Goal: Task Accomplishment & Management: Use online tool/utility

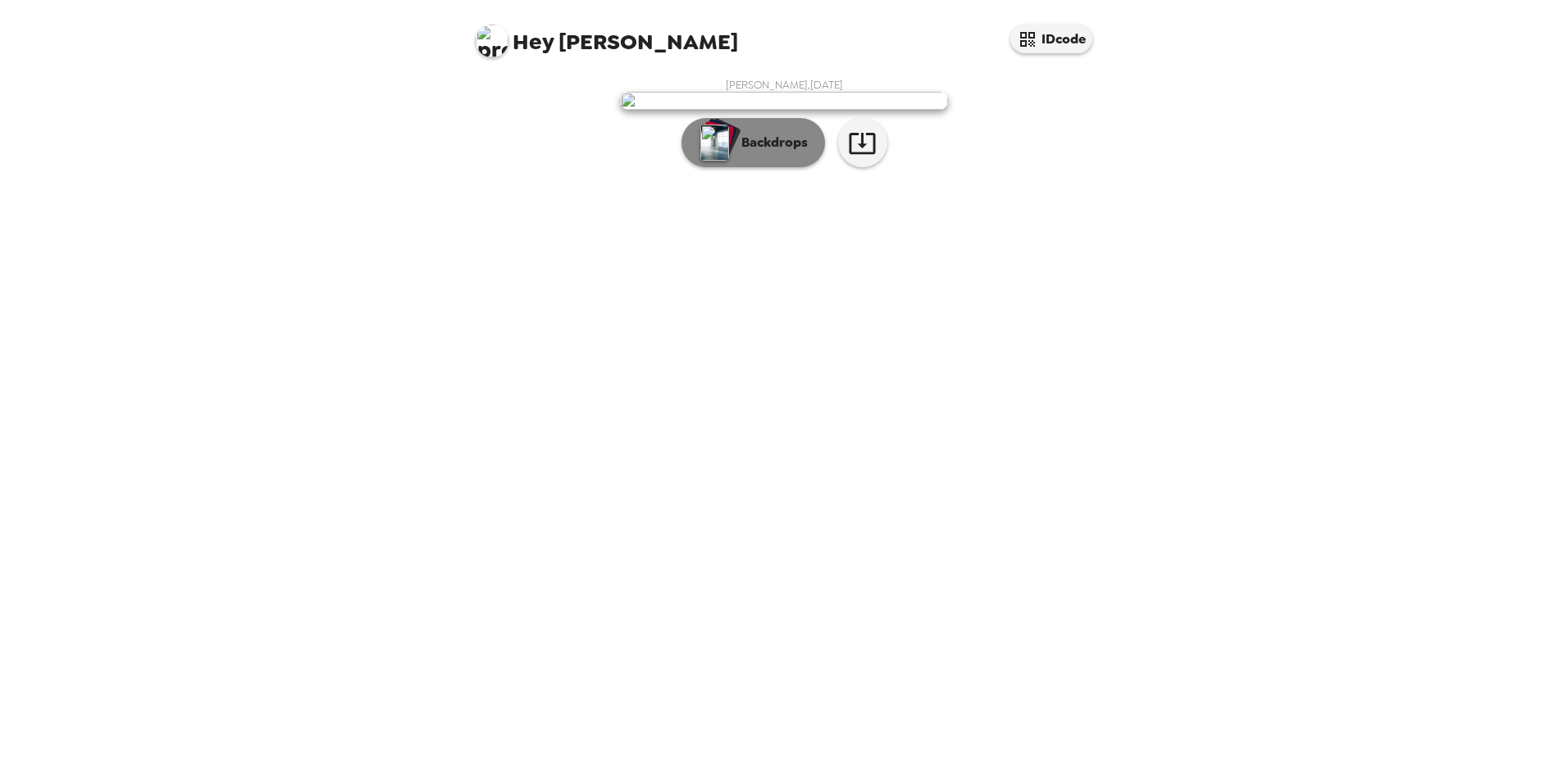
click at [775, 167] on button "Backdrops" at bounding box center [753, 142] width 143 height 49
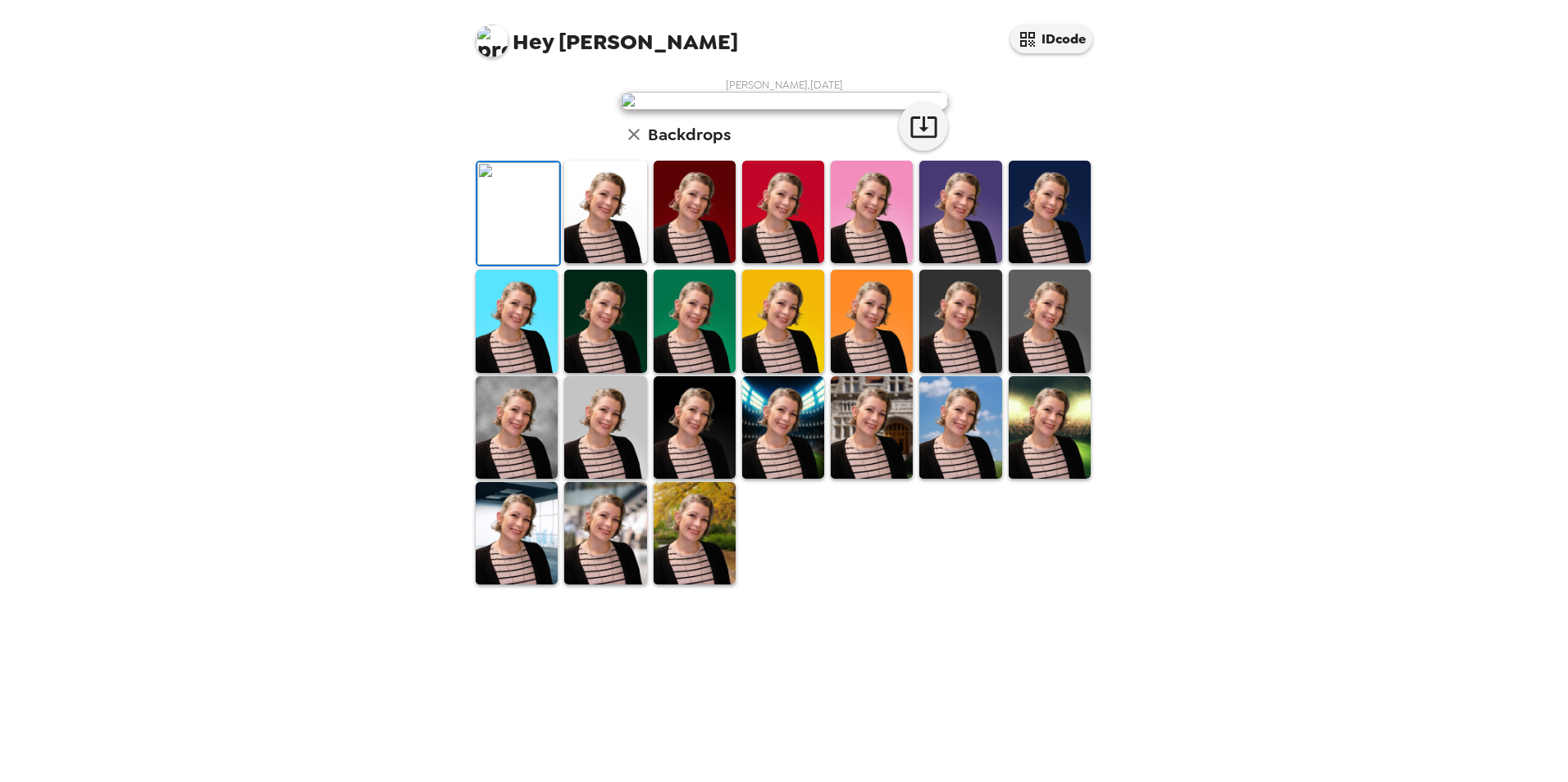
scroll to position [164, 0]
click at [687, 584] on img at bounding box center [694, 533] width 82 height 102
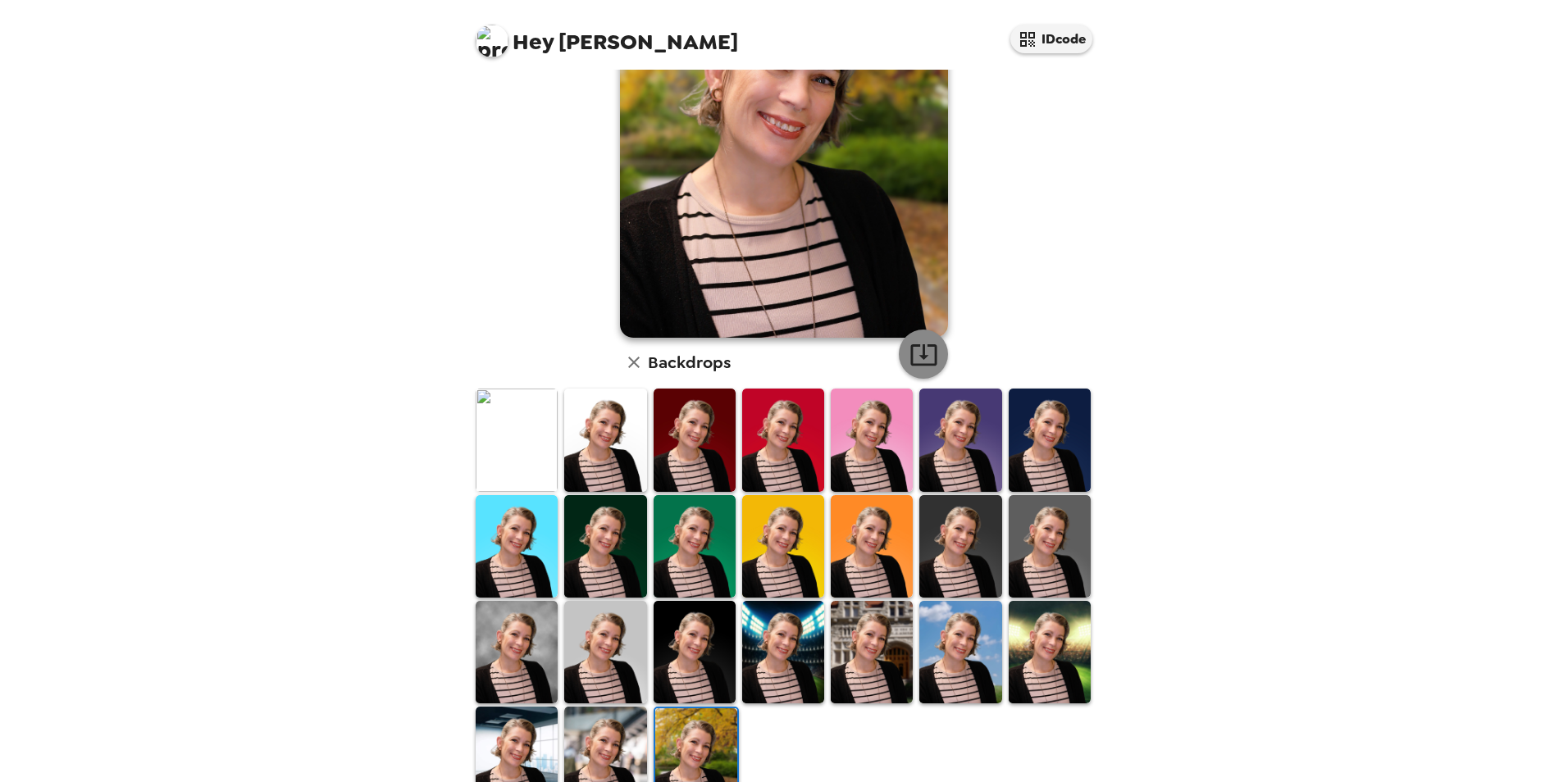
scroll to position [212, 0]
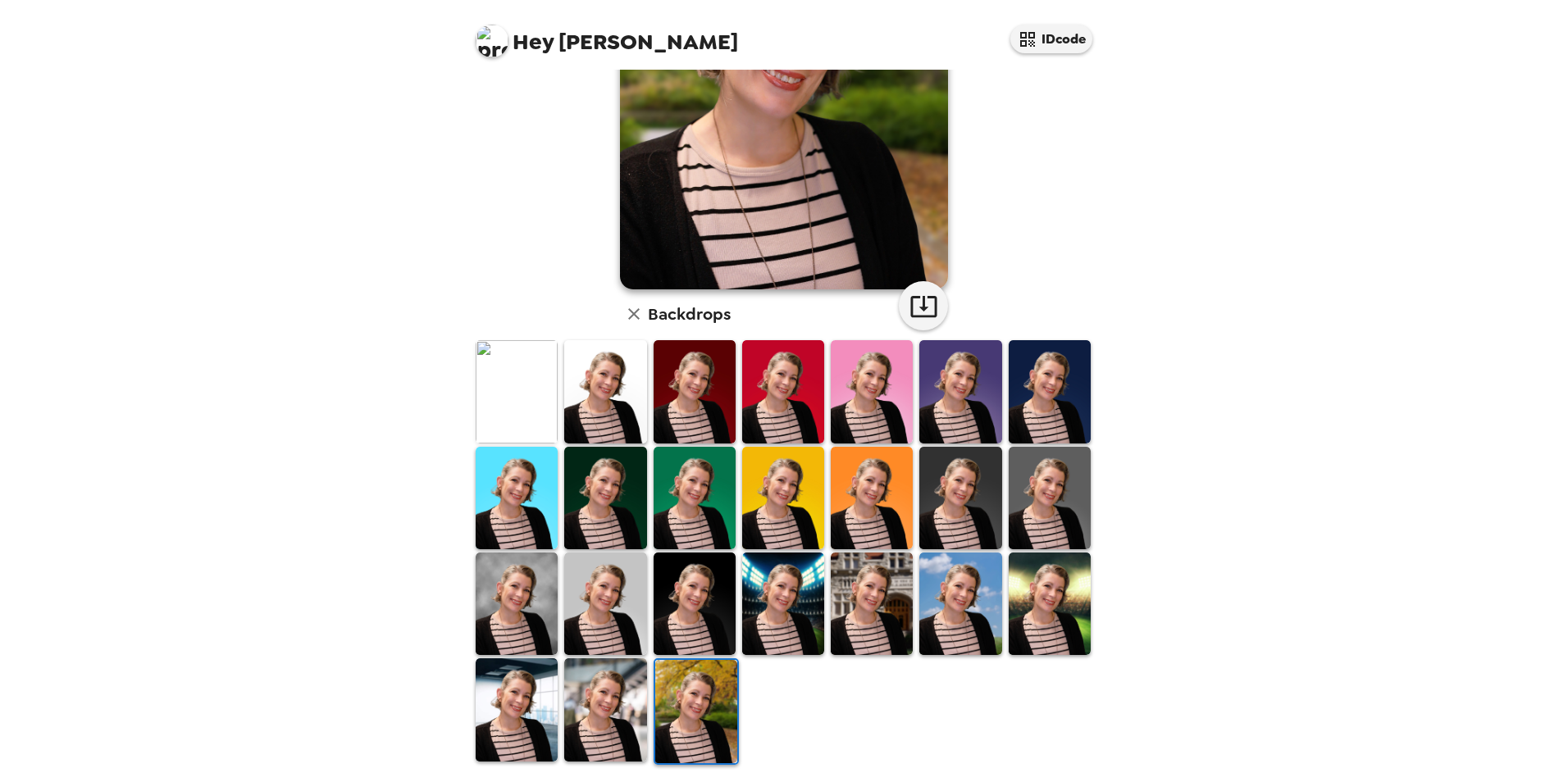
click at [621, 707] on img at bounding box center [605, 709] width 82 height 102
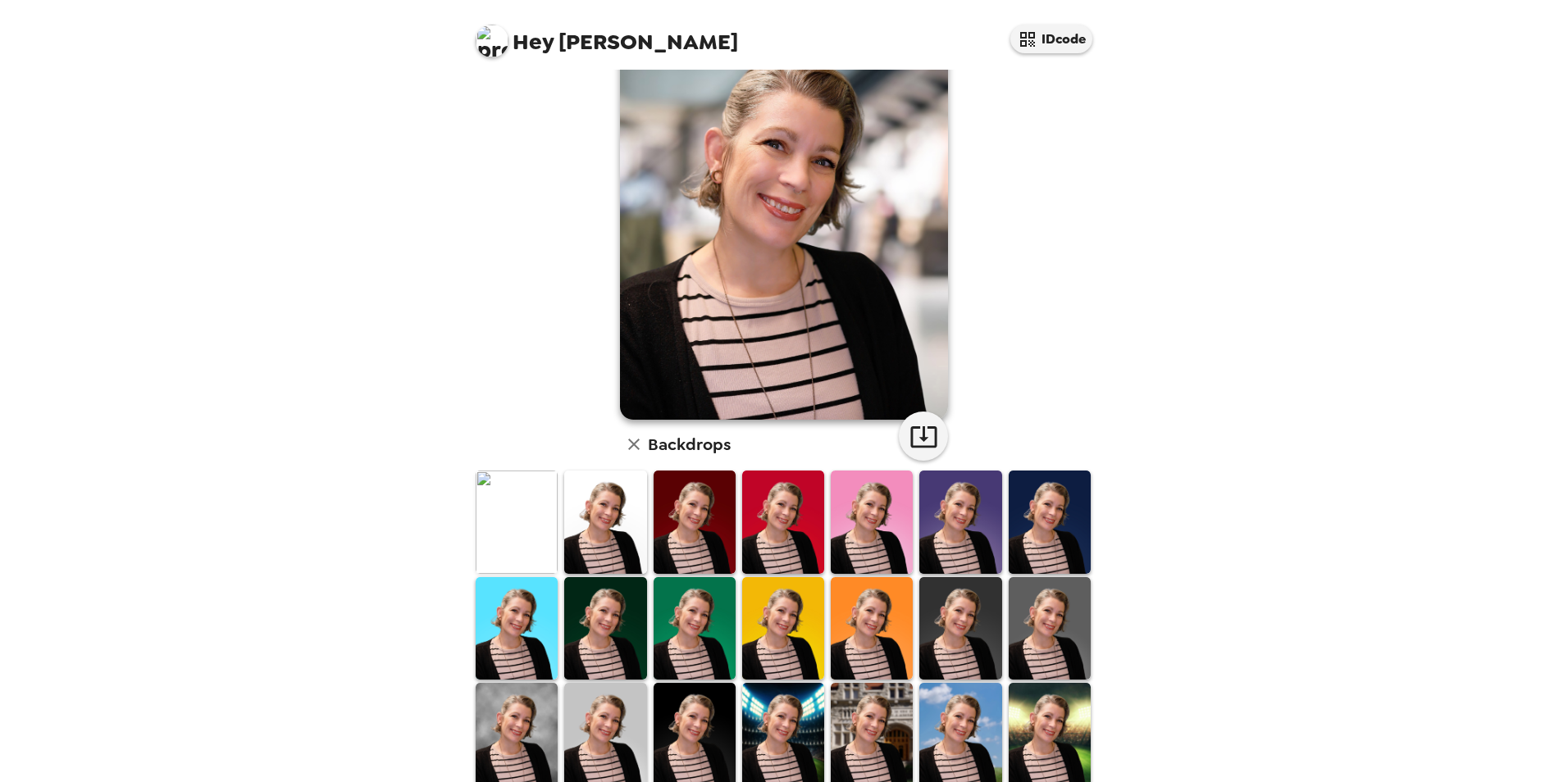
scroll to position [0, 0]
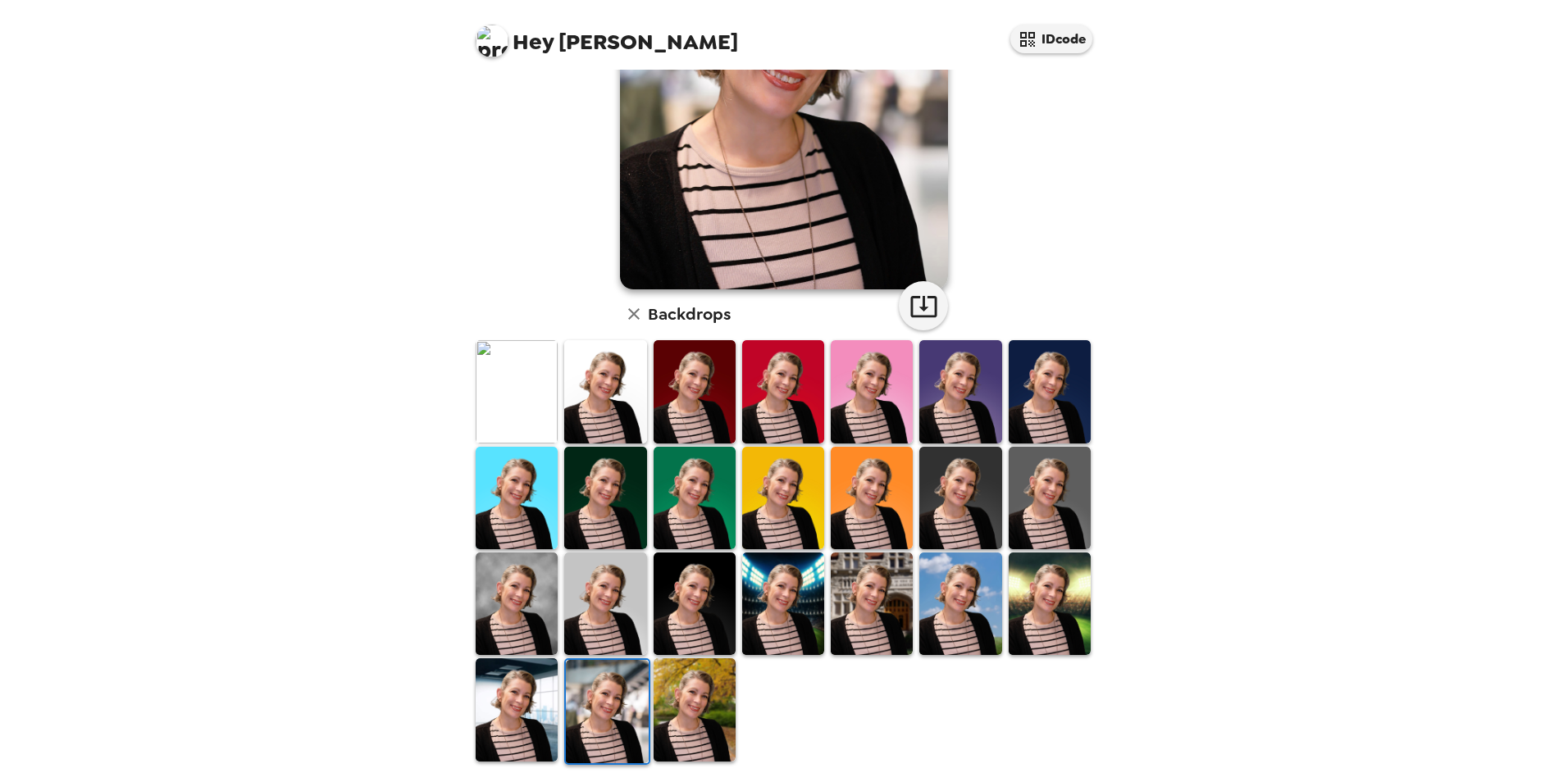
click at [690, 718] on img at bounding box center [694, 709] width 82 height 102
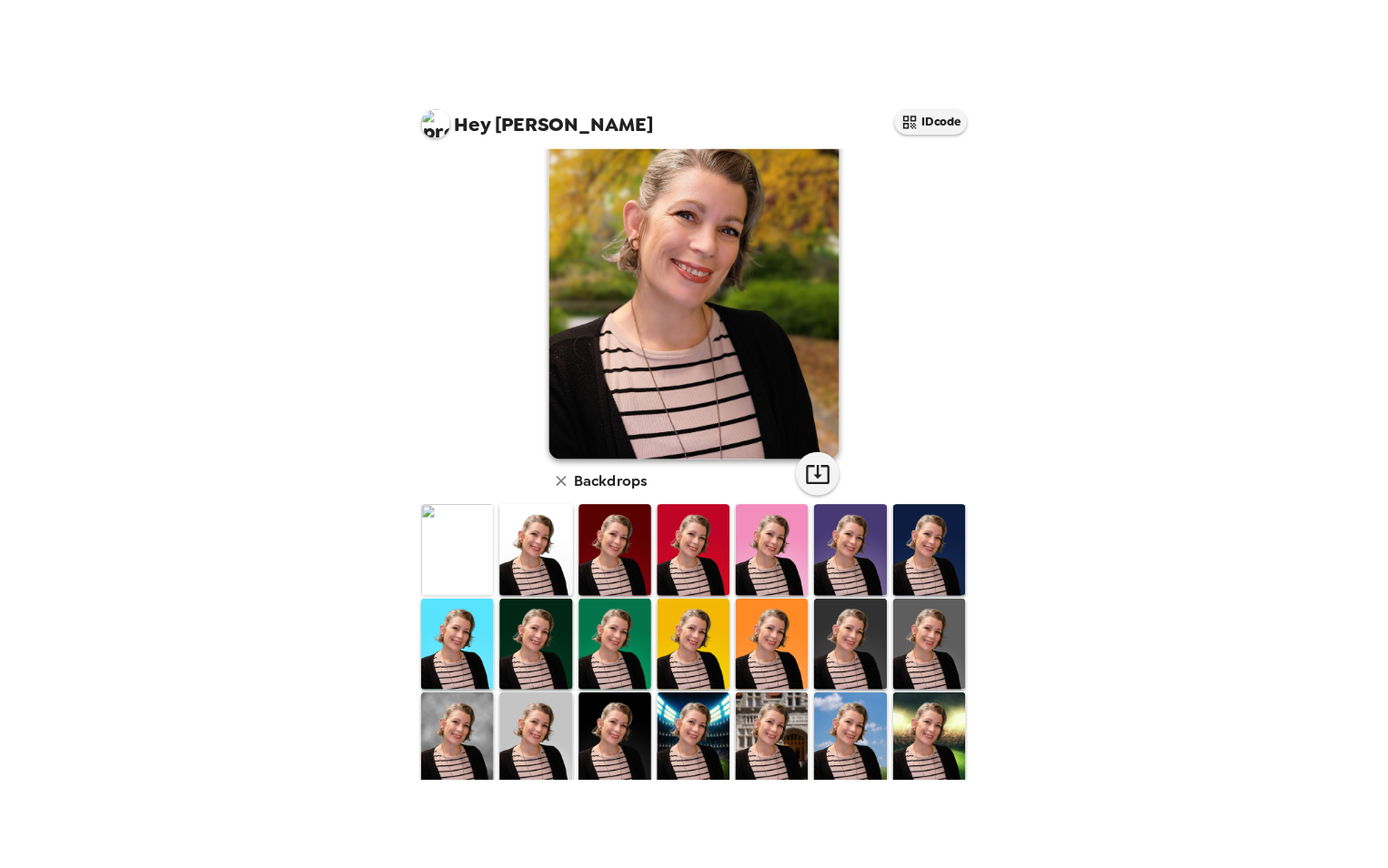
scroll to position [54, 0]
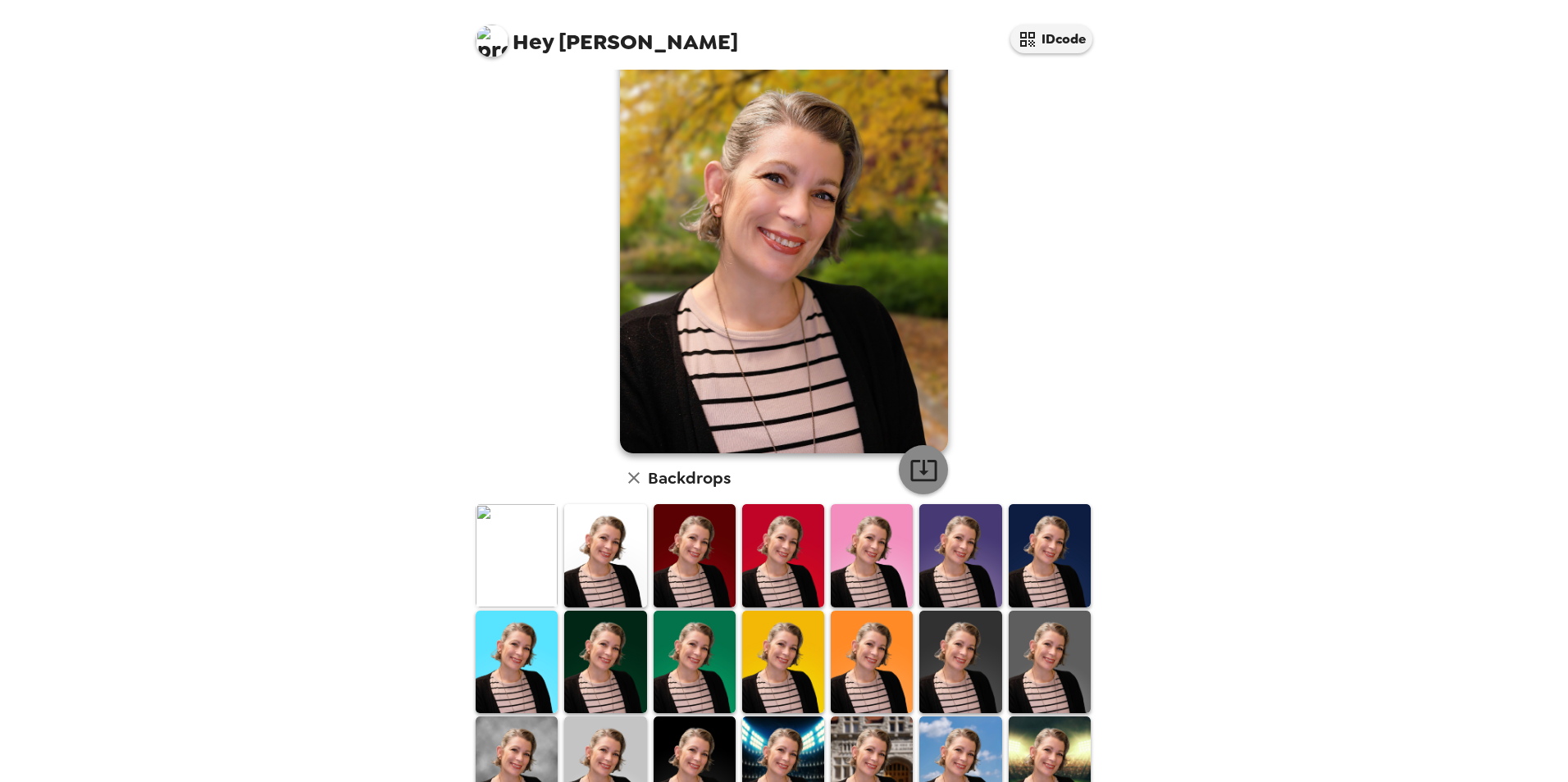
click at [931, 457] on icon "button" at bounding box center [923, 470] width 29 height 28
